Goal: Task Accomplishment & Management: Use online tool/utility

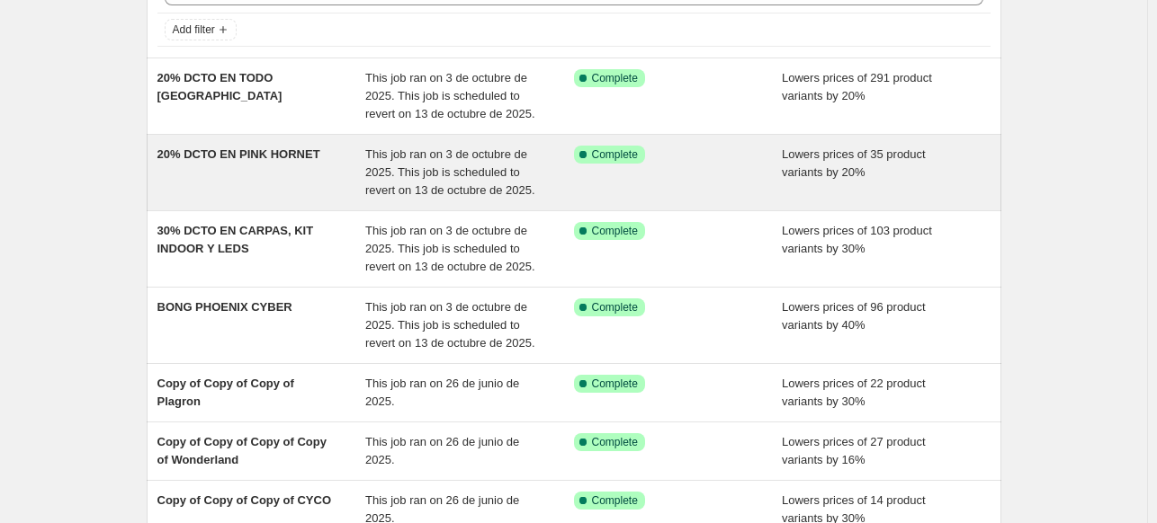
scroll to position [270, 0]
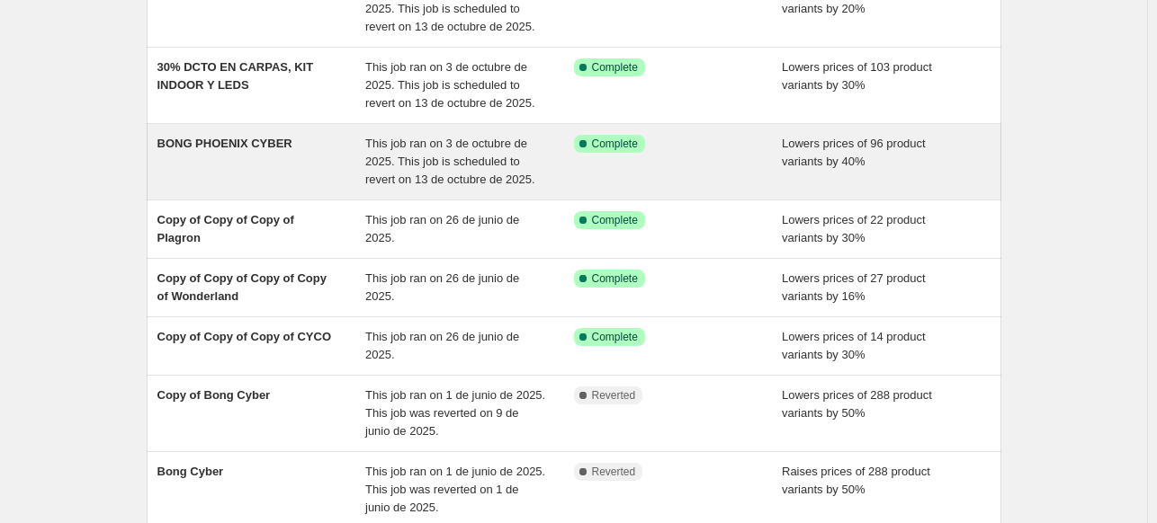
click at [278, 147] on span "BONG PHOENIX CYBER" at bounding box center [224, 143] width 135 height 13
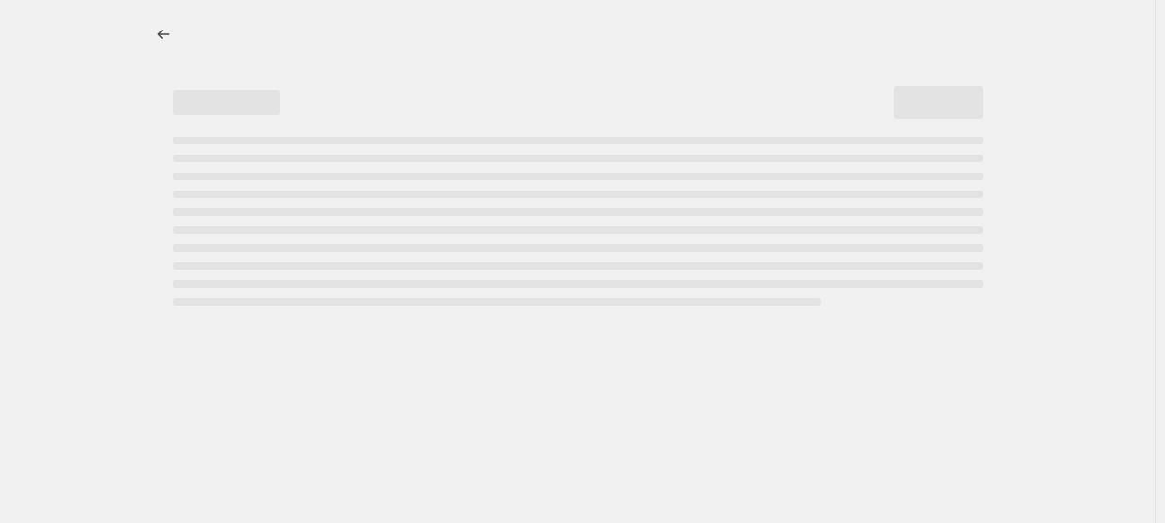
select select "percentage"
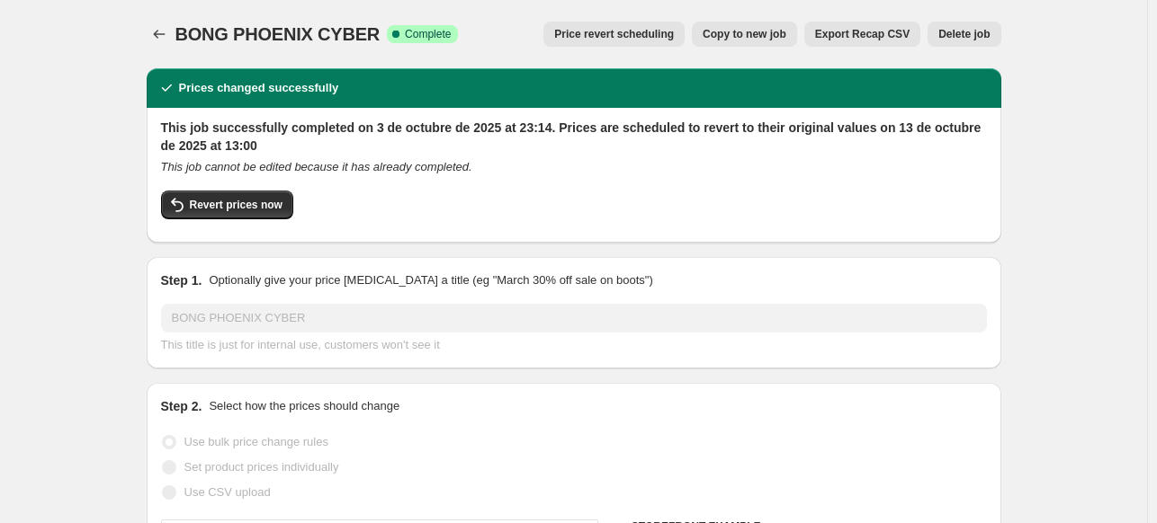
select select "collection"
